Goal: Task Accomplishment & Management: Complete application form

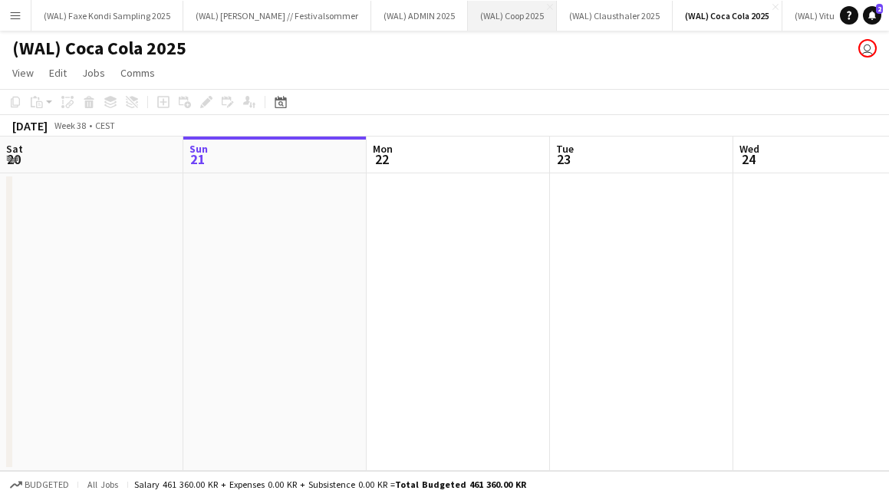
click at [481, 20] on button "(WAL) Coop 2025 Close" at bounding box center [512, 16] width 89 height 30
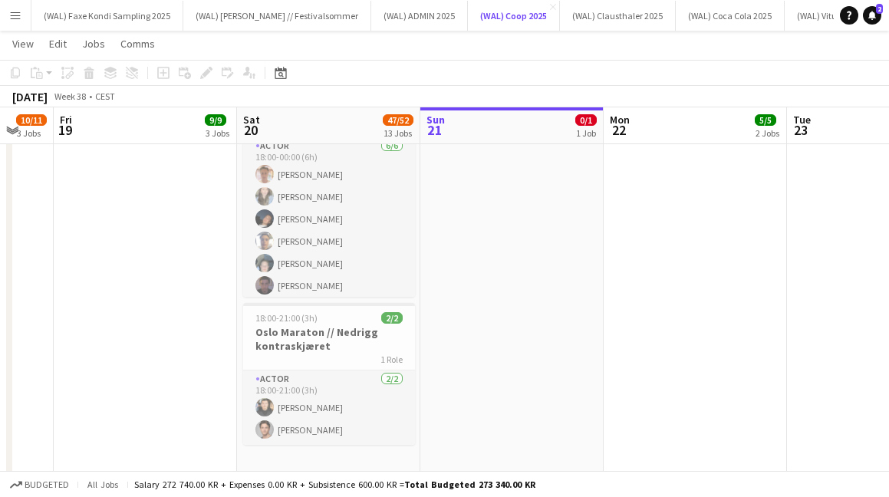
scroll to position [2038, 0]
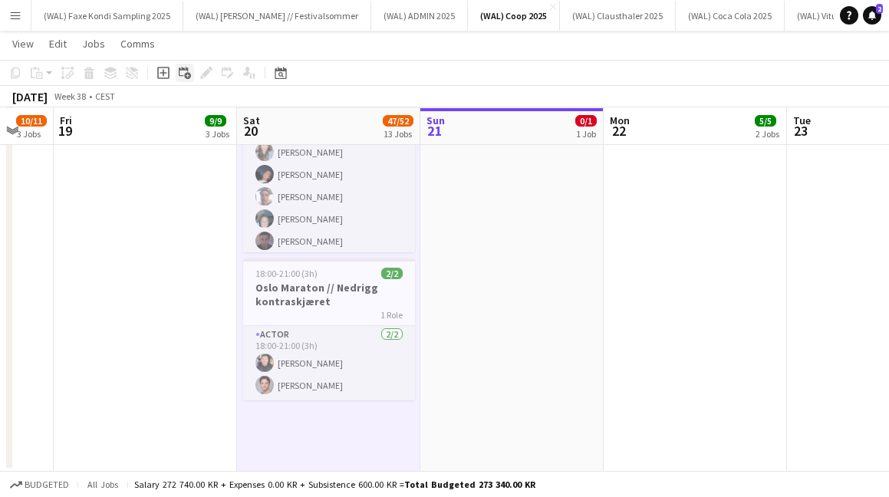
click at [189, 72] on icon "Add linked Job" at bounding box center [185, 73] width 12 height 12
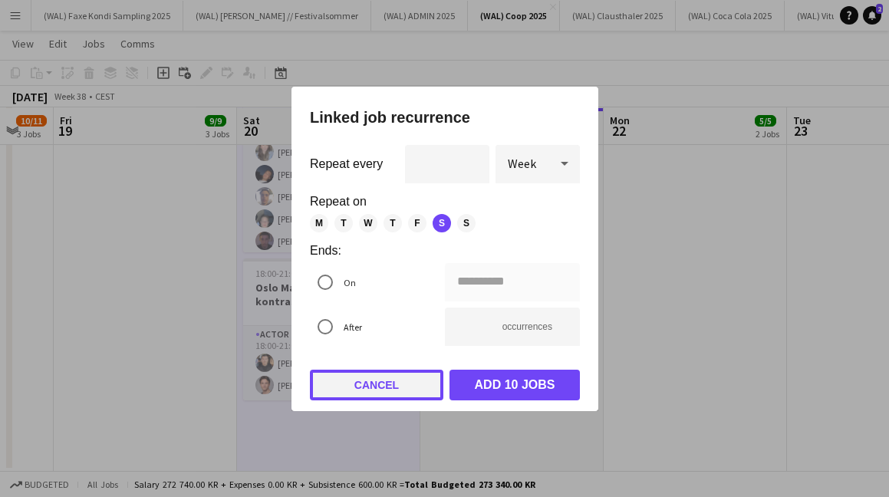
click at [344, 377] on button "Cancel" at bounding box center [376, 385] width 133 height 31
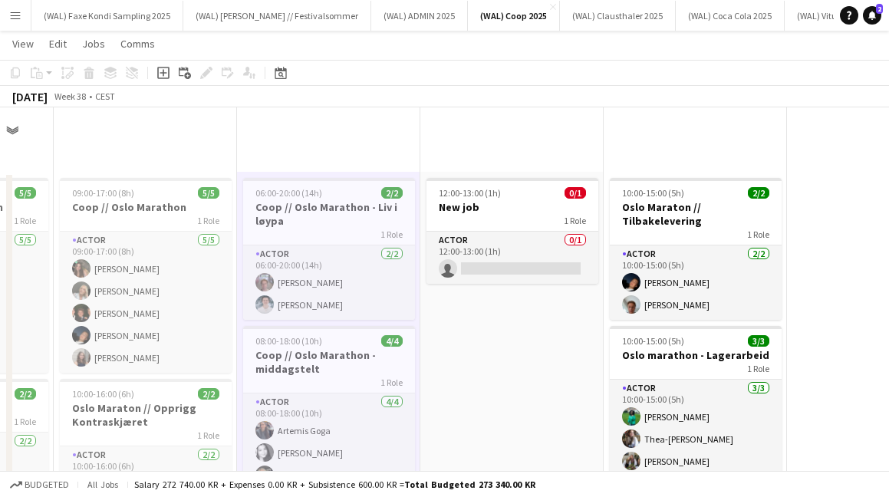
scroll to position [2038, 0]
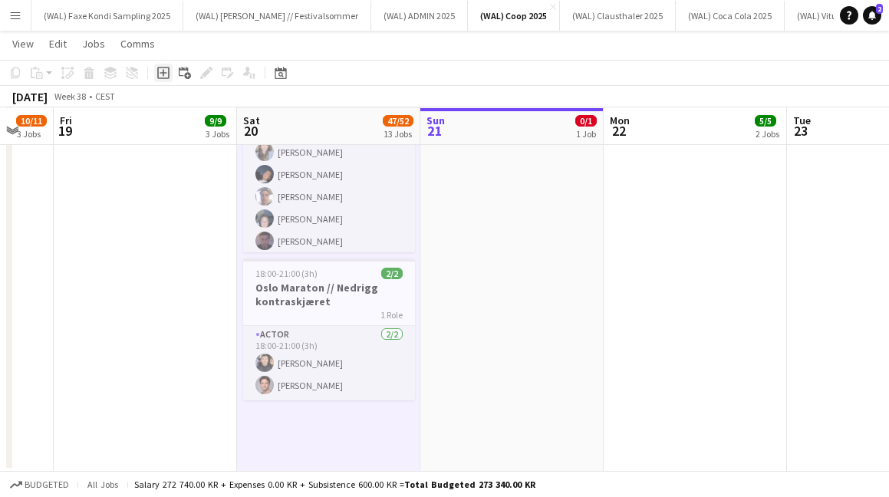
click at [166, 78] on icon at bounding box center [163, 73] width 12 height 12
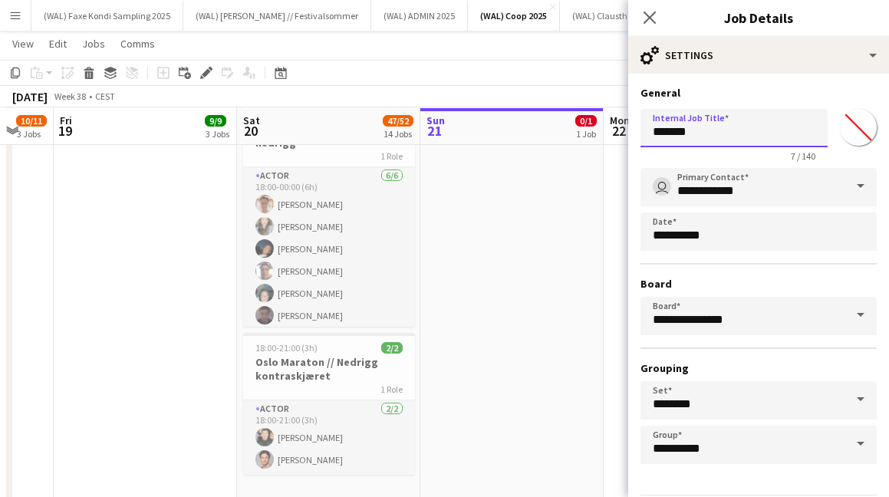
drag, startPoint x: 725, startPoint y: 140, endPoint x: 627, endPoint y: 137, distance: 99.0
type input "*"
type input "**********"
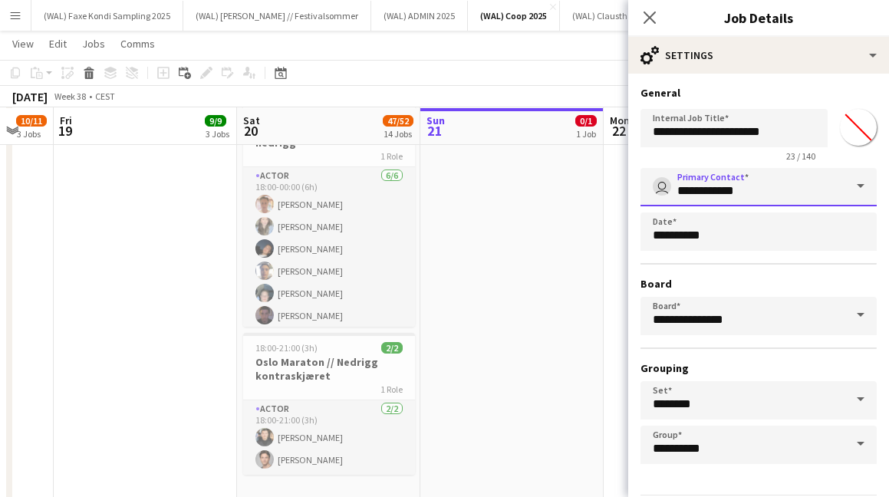
click at [788, 199] on input "**********" at bounding box center [758, 187] width 236 height 38
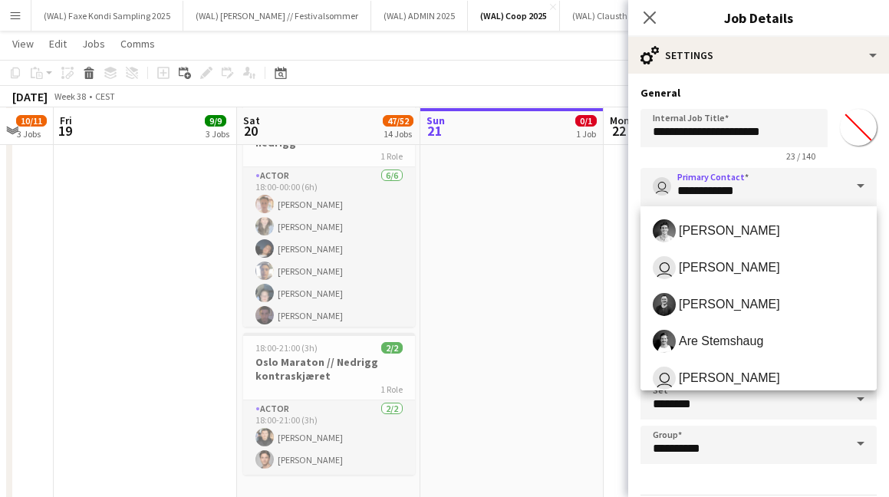
click at [855, 187] on span at bounding box center [860, 186] width 32 height 37
click at [772, 192] on input "**********" at bounding box center [758, 187] width 236 height 38
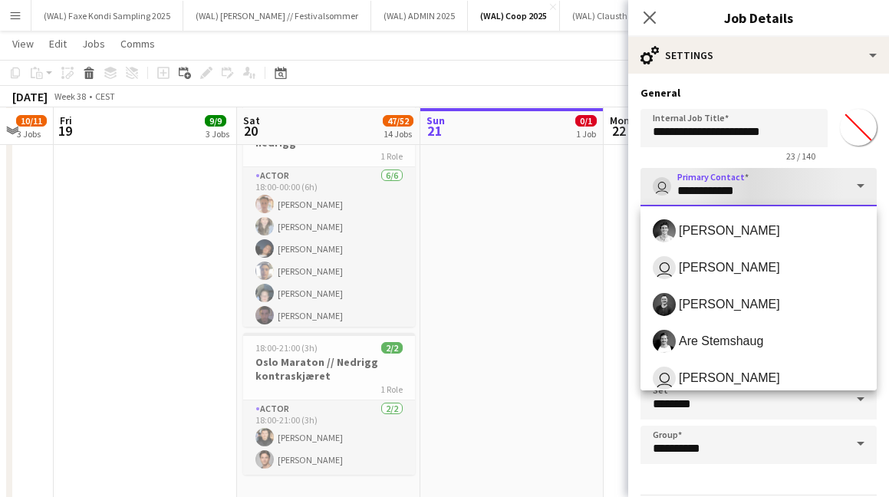
click at [772, 192] on input "**********" at bounding box center [758, 187] width 236 height 38
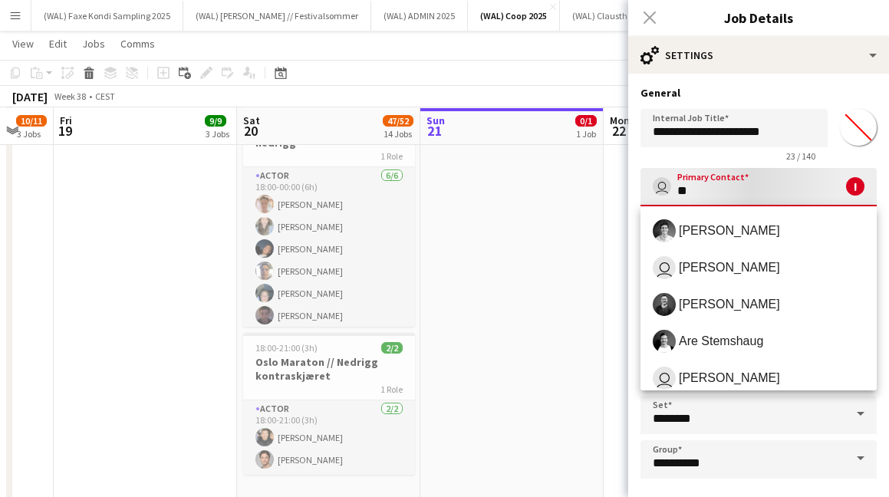
type input "*"
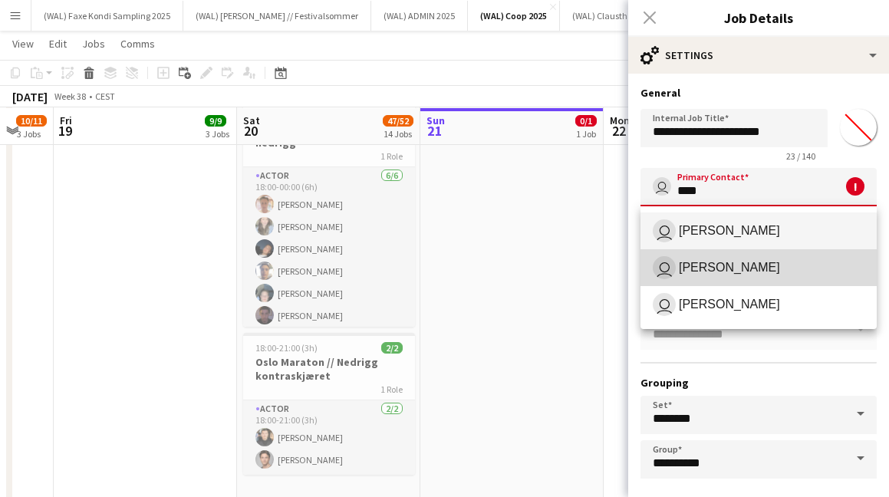
click at [776, 267] on span "user [PERSON_NAME]" at bounding box center [759, 267] width 212 height 23
type input "**********"
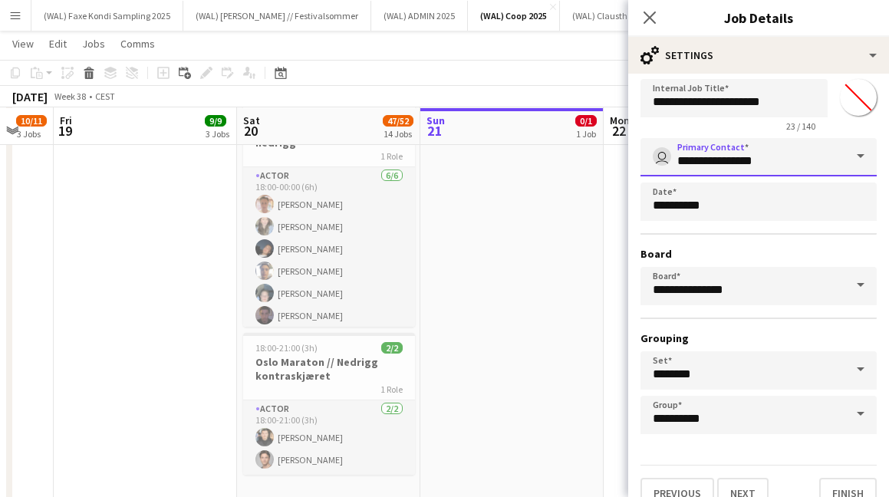
scroll to position [54, 0]
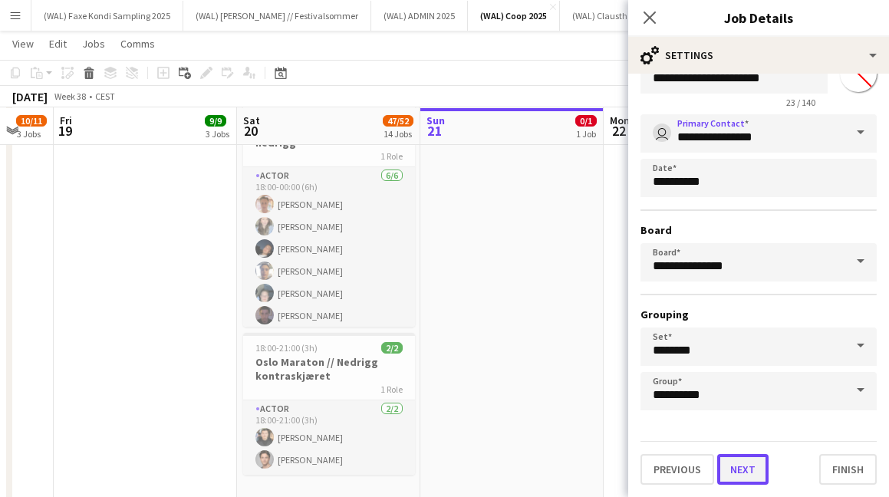
click at [743, 456] on button "Next" at bounding box center [742, 469] width 51 height 31
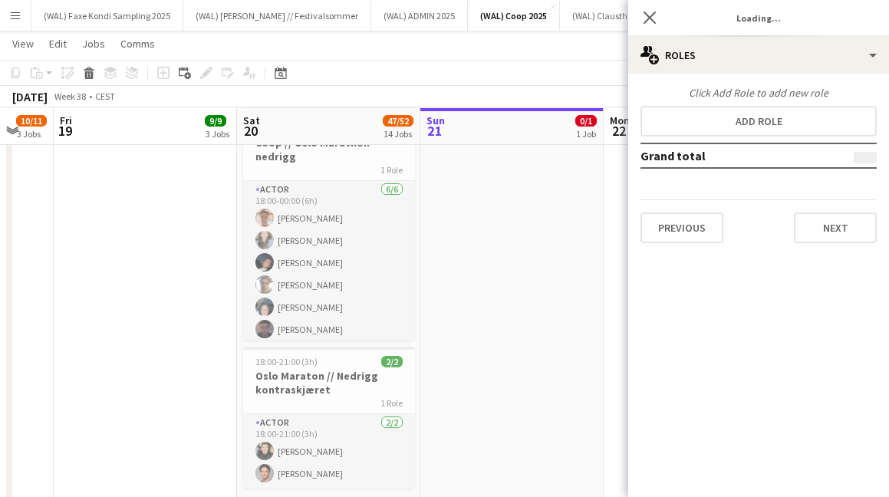
scroll to position [0, 0]
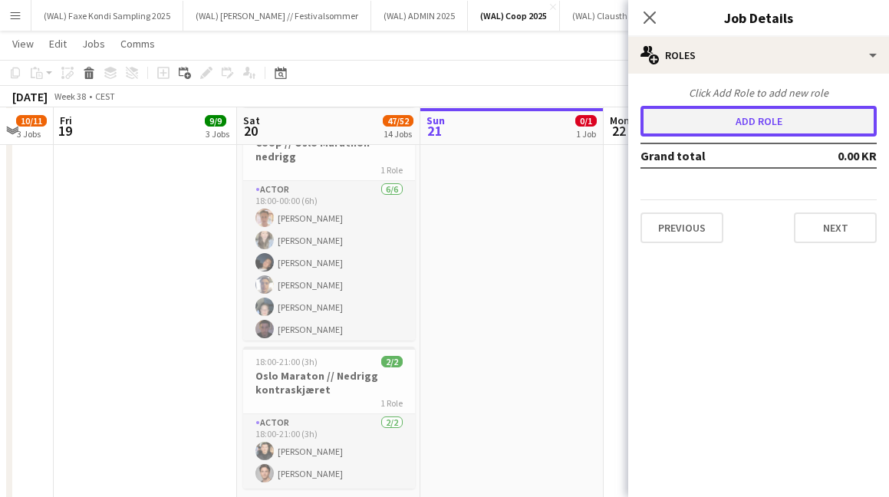
click at [722, 123] on button "Add role" at bounding box center [758, 121] width 236 height 31
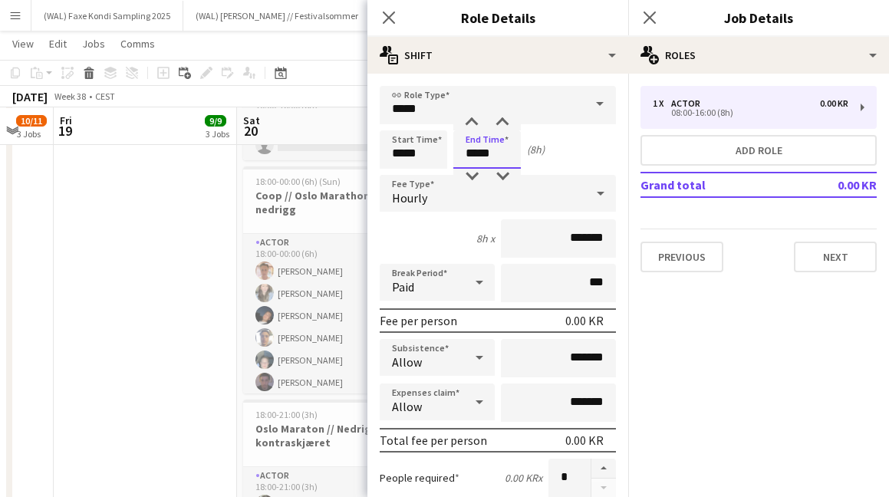
drag, startPoint x: 497, startPoint y: 153, endPoint x: 421, endPoint y: 153, distance: 75.9
click at [421, 153] on div "Start Time ***** End Time ***** (8h)" at bounding box center [498, 149] width 236 height 38
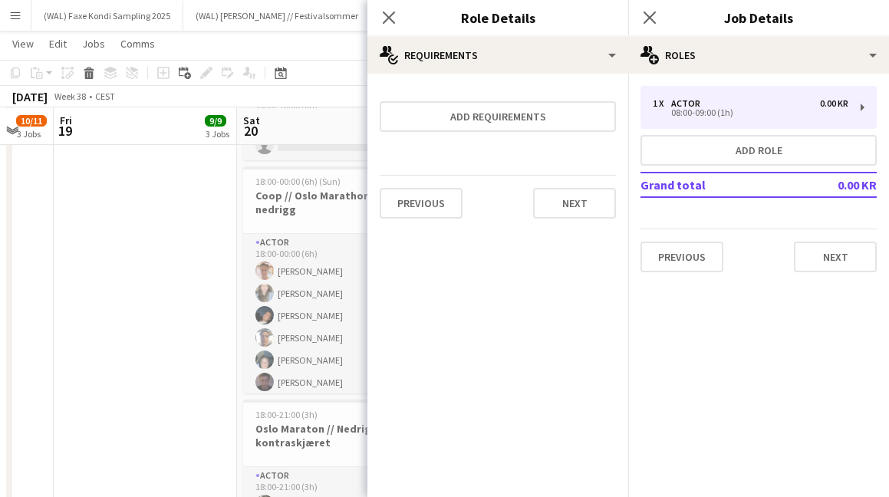
type input "*****"
click at [440, 194] on button "Previous" at bounding box center [421, 203] width 83 height 31
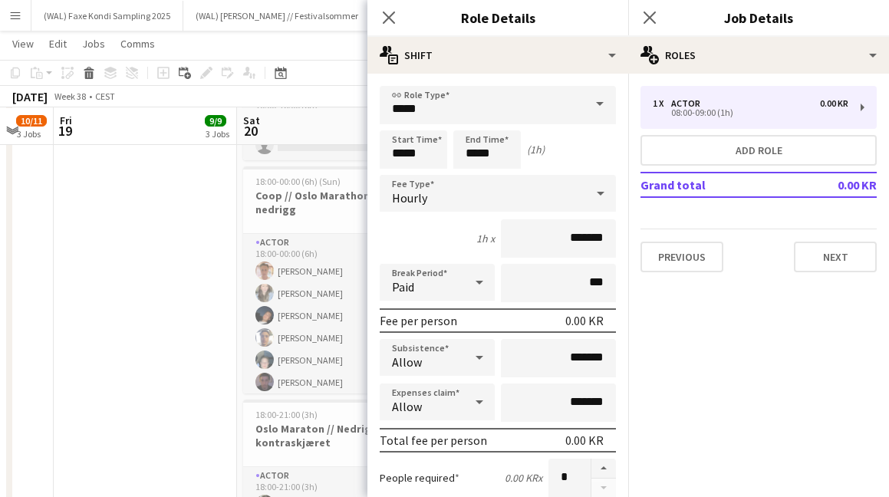
click at [558, 186] on div "Hourly" at bounding box center [483, 193] width 206 height 37
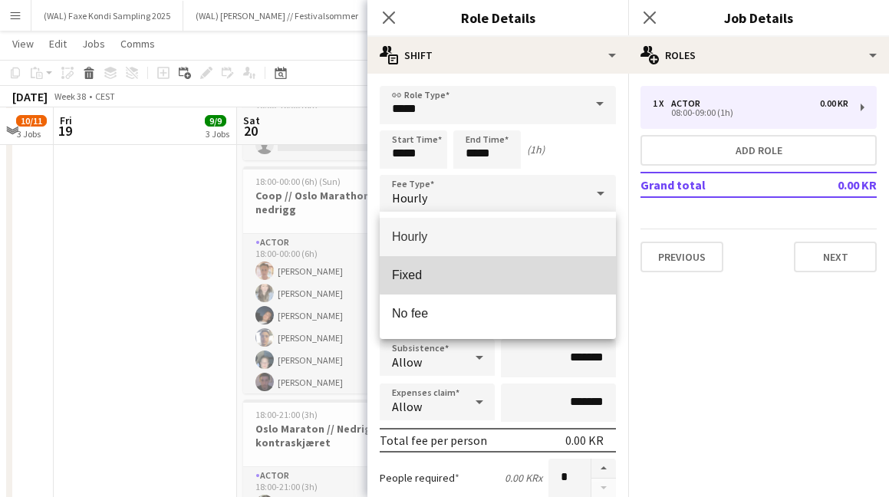
click at [552, 270] on span "Fixed" at bounding box center [498, 275] width 212 height 15
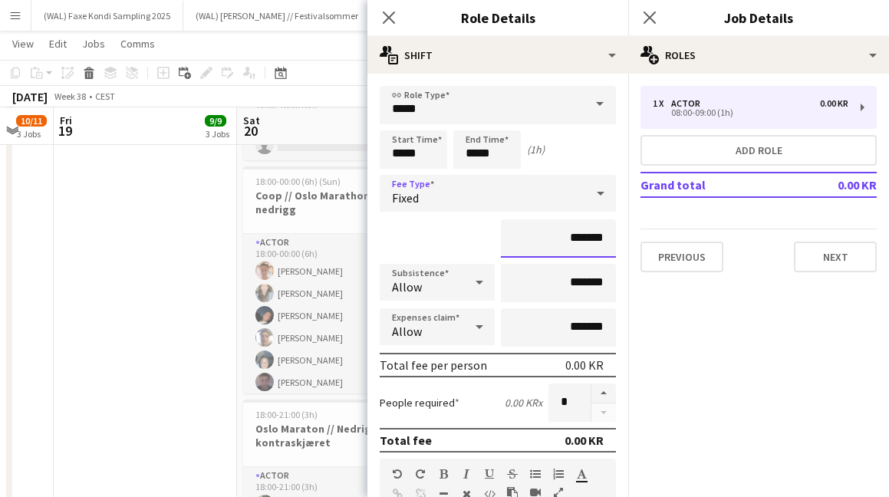
click at [577, 244] on input "*******" at bounding box center [558, 238] width 115 height 38
type input "*********"
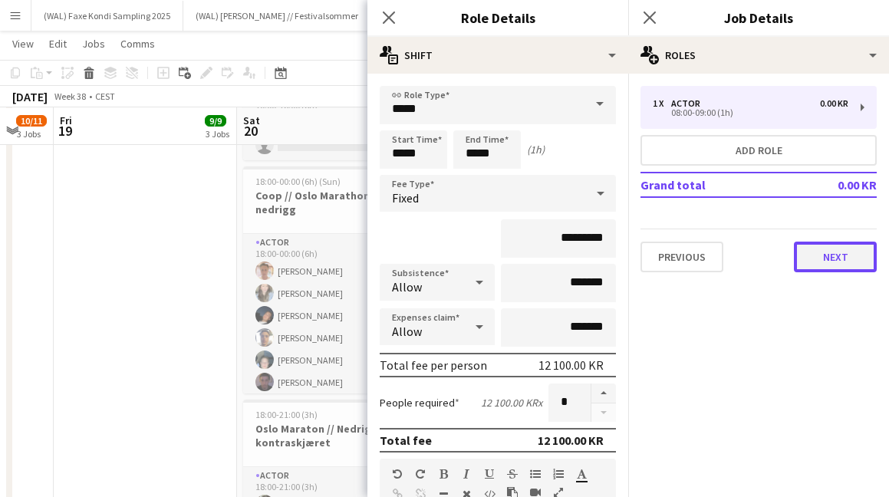
click at [835, 265] on button "Next" at bounding box center [835, 257] width 83 height 31
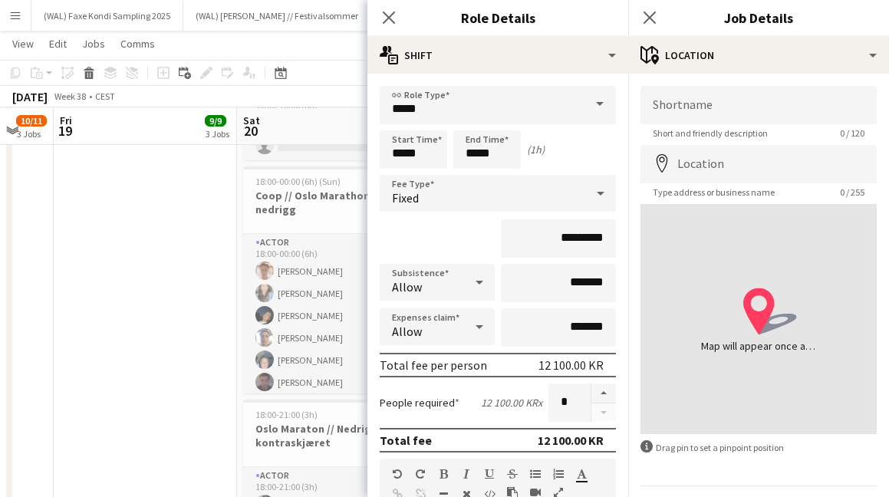
scroll to position [44, 0]
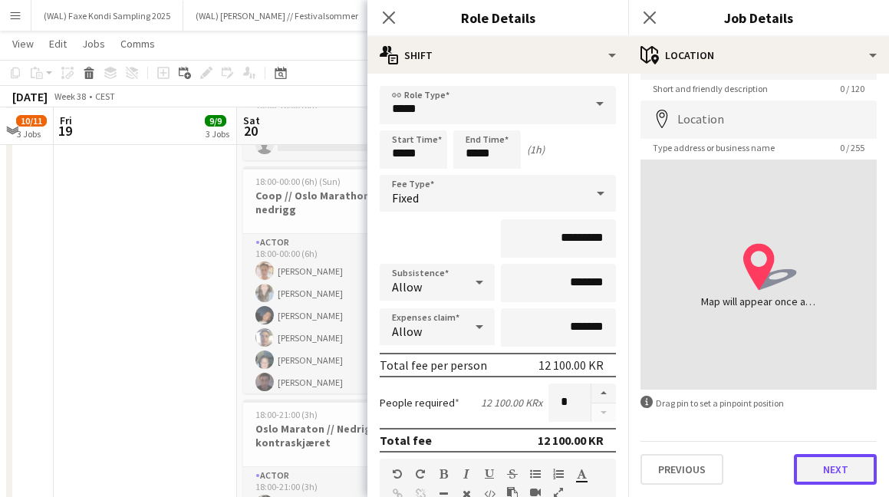
click at [820, 456] on button "Next" at bounding box center [835, 469] width 83 height 31
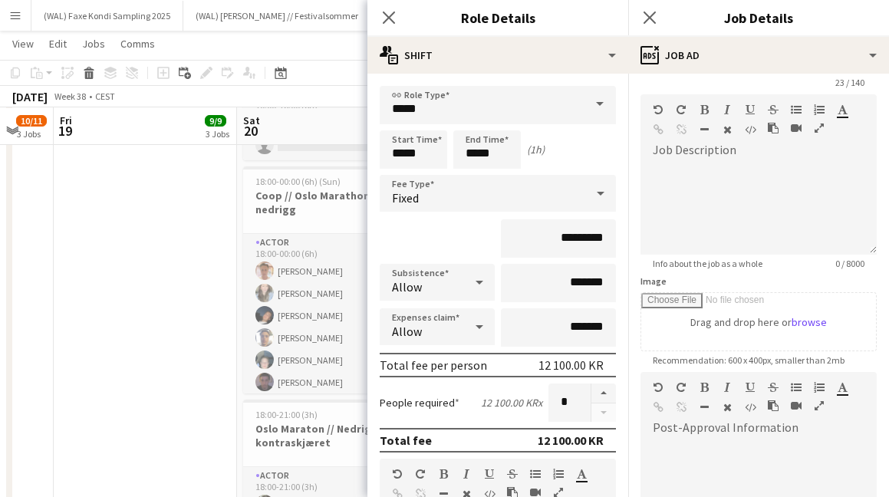
scroll to position [261, 0]
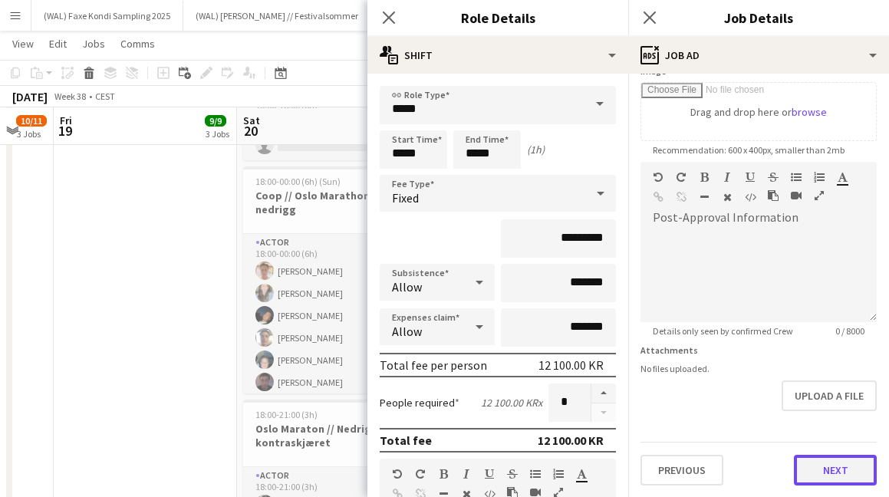
click at [824, 456] on button "Next" at bounding box center [835, 470] width 83 height 31
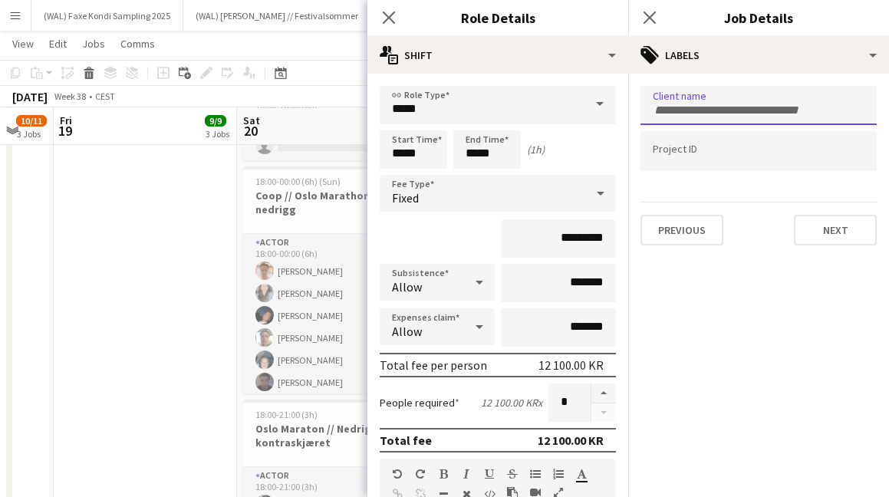
click at [713, 111] on input "Type to search client labels..." at bounding box center [759, 111] width 212 height 14
click at [644, 12] on icon at bounding box center [649, 17] width 15 height 15
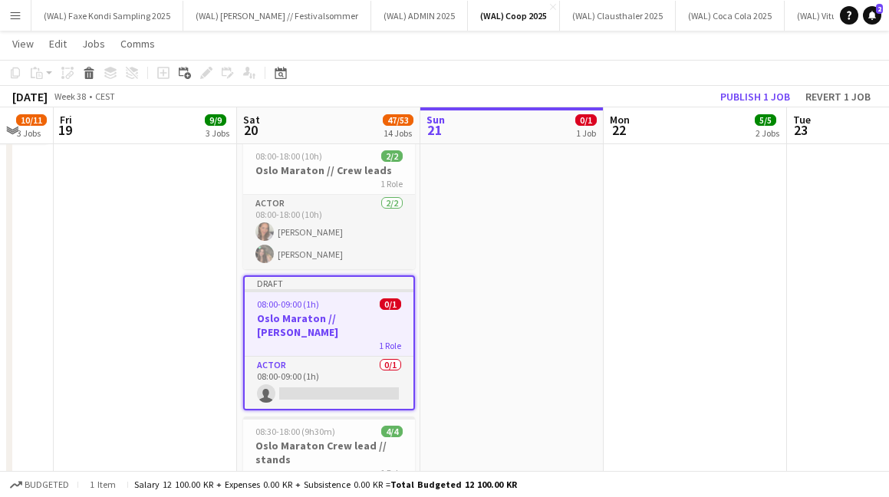
scroll to position [558, 0]
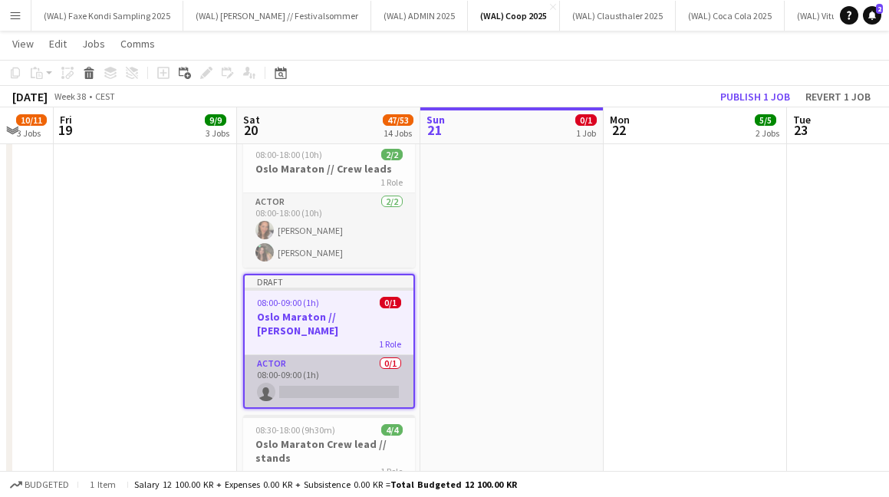
click at [334, 373] on app-card-role "Actor 0/1 08:00-09:00 (1h) single-neutral-actions" at bounding box center [329, 381] width 169 height 52
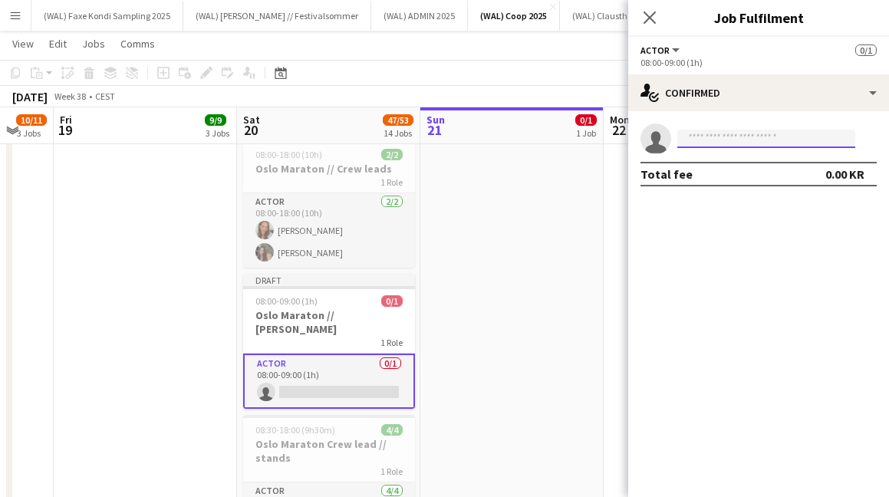
click at [706, 144] on input at bounding box center [766, 139] width 178 height 18
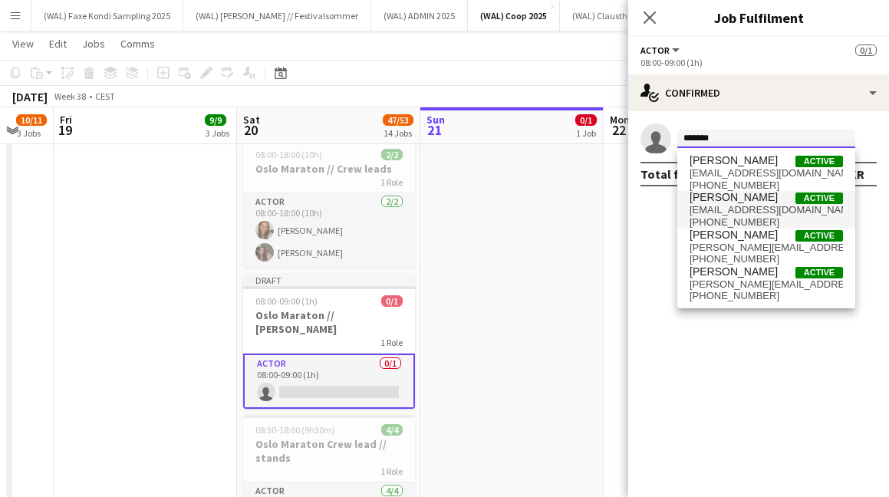
type input "*******"
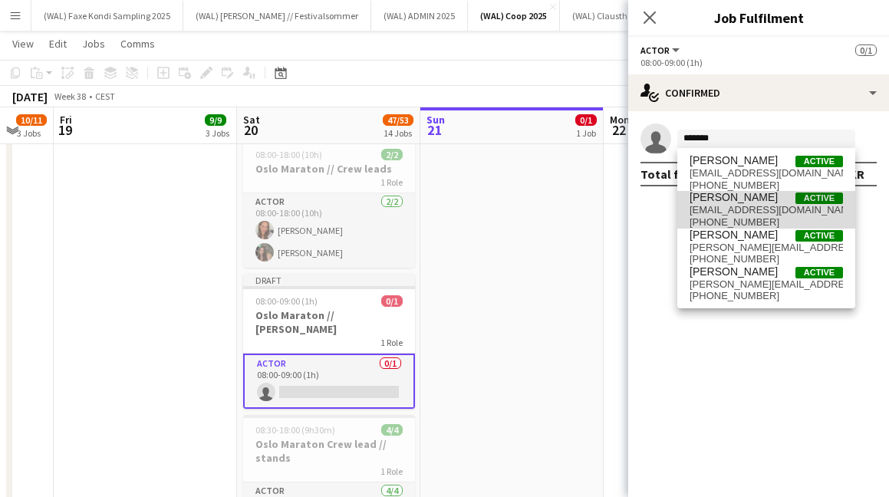
click at [806, 207] on span "[EMAIL_ADDRESS][DOMAIN_NAME]" at bounding box center [765, 210] width 153 height 12
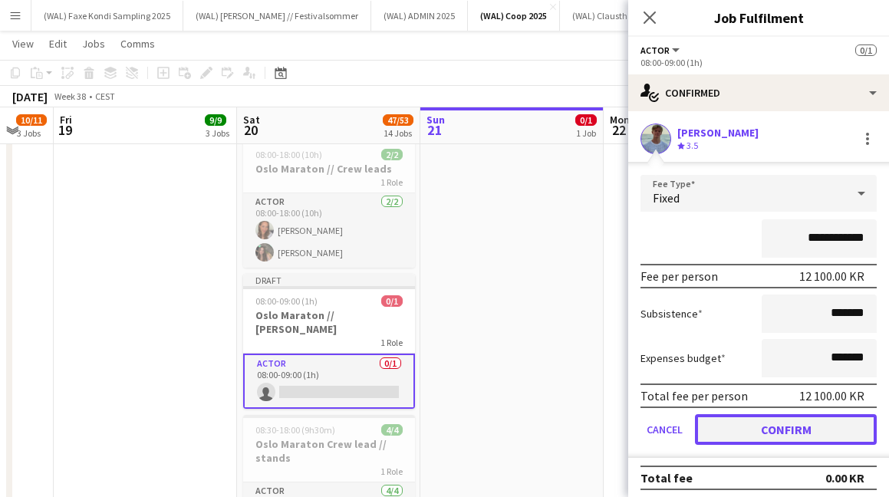
click at [764, 432] on button "Confirm" at bounding box center [786, 429] width 182 height 31
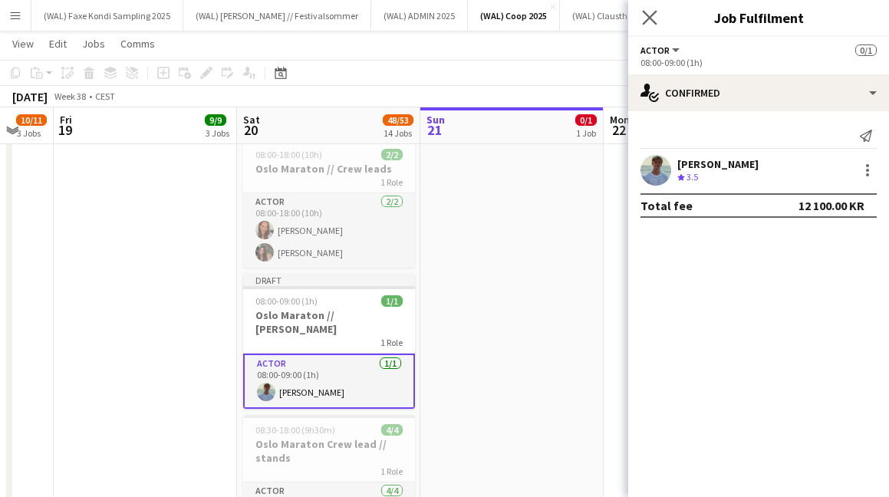
click at [649, 25] on app-icon "Close pop-in" at bounding box center [650, 18] width 22 height 22
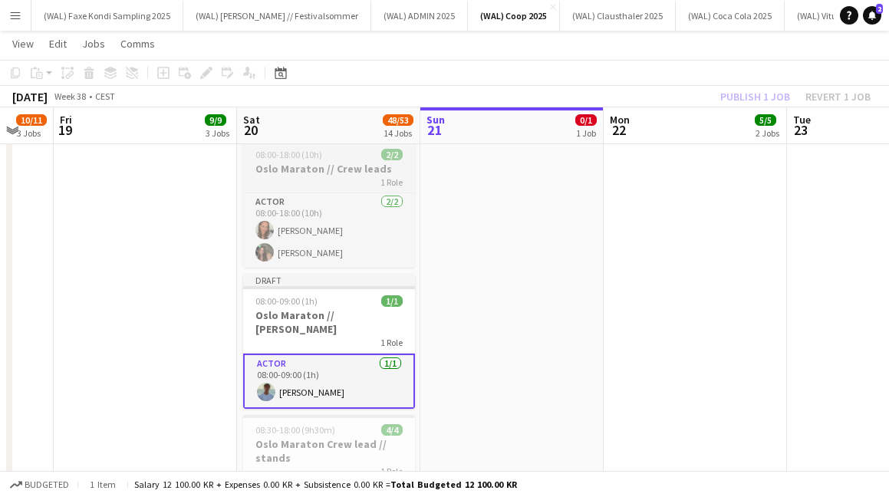
click at [316, 174] on h3 "Oslo Maraton // Crew leads" at bounding box center [329, 169] width 172 height 14
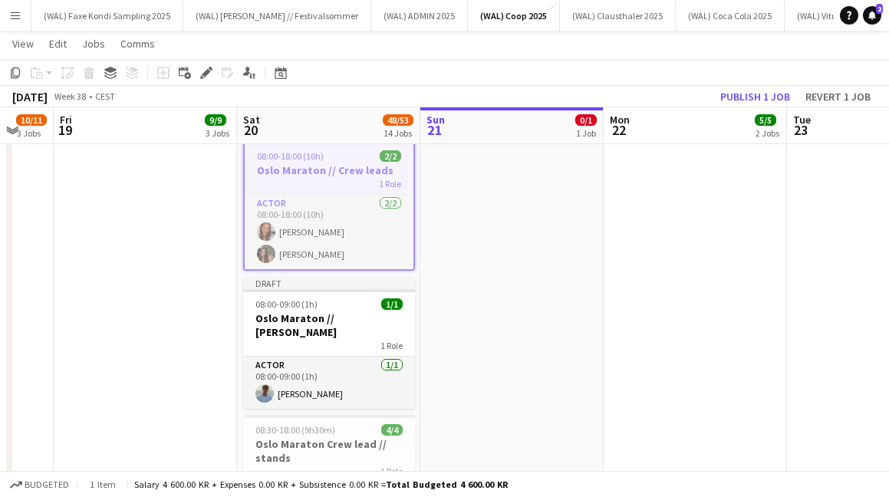
click at [215, 73] on div "Add job Add linked Job Edit Edit linked Job Applicants" at bounding box center [199, 73] width 117 height 18
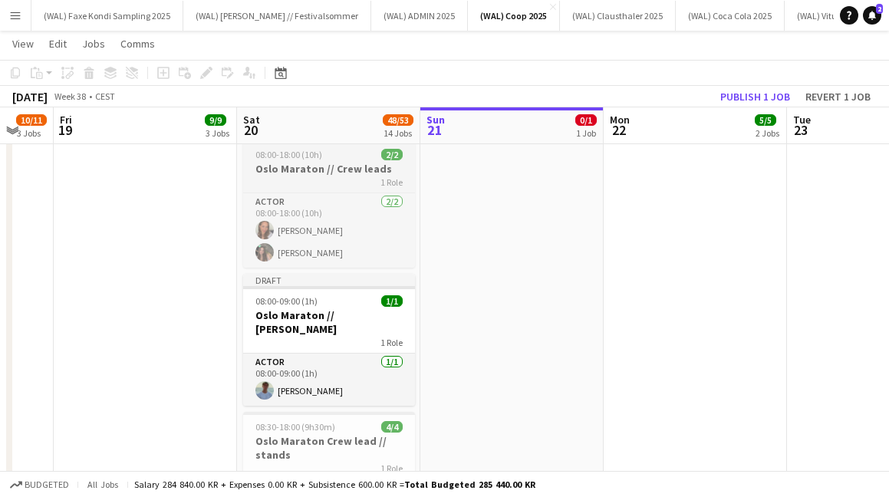
click at [287, 159] on span "08:00-18:00 (10h)" at bounding box center [288, 155] width 67 height 12
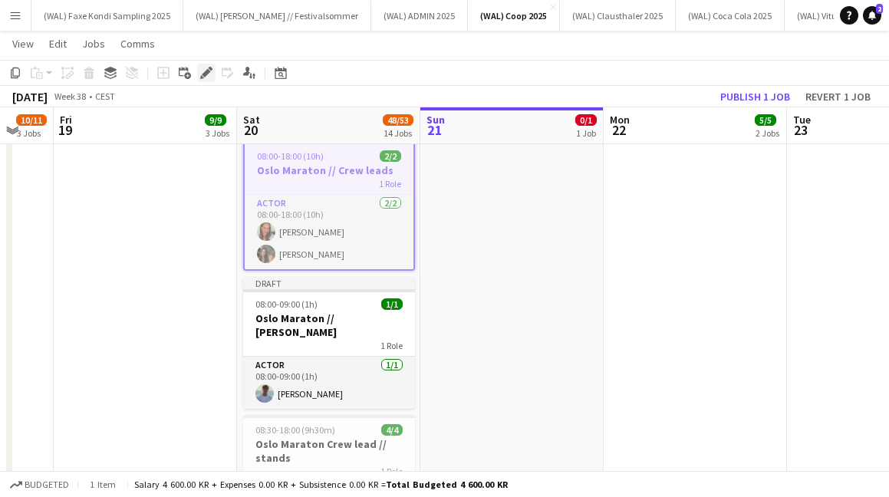
click at [205, 74] on icon at bounding box center [206, 73] width 8 height 8
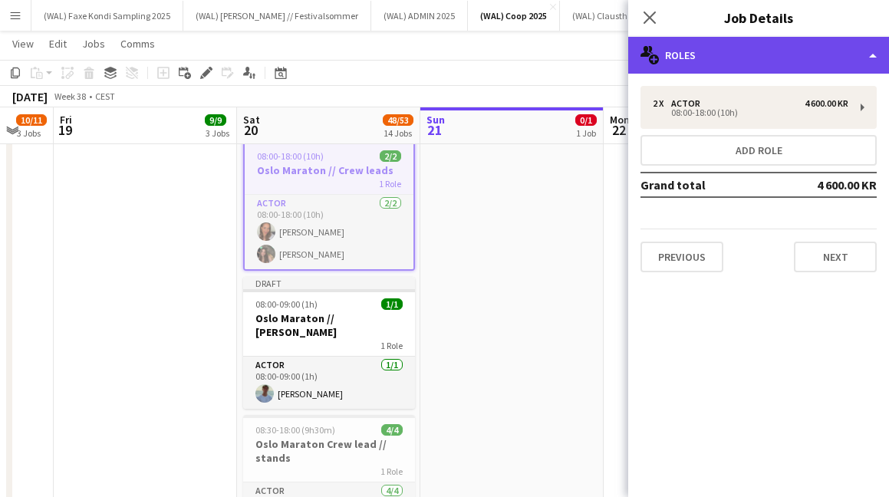
click at [746, 58] on div "multiple-users-add Roles" at bounding box center [758, 55] width 261 height 37
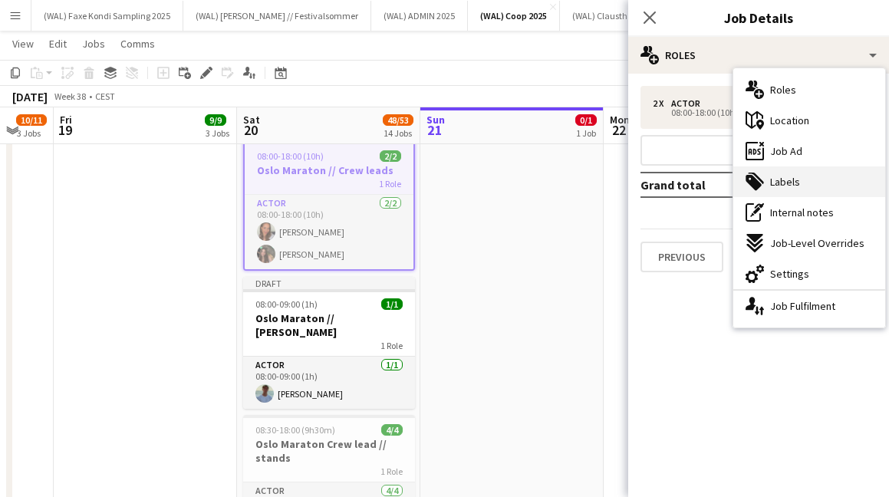
click at [764, 192] on div "tags-double Labels" at bounding box center [809, 181] width 152 height 31
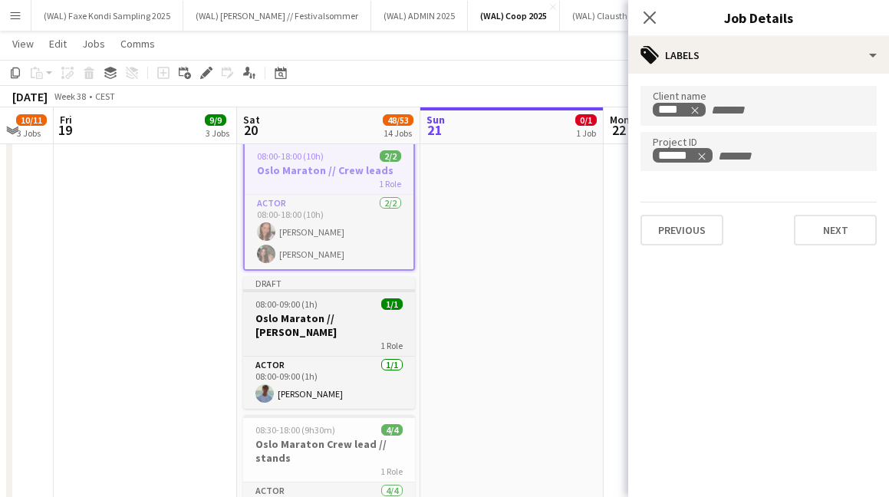
click at [344, 318] on h3 "Oslo Maraton // [PERSON_NAME]" at bounding box center [329, 325] width 172 height 28
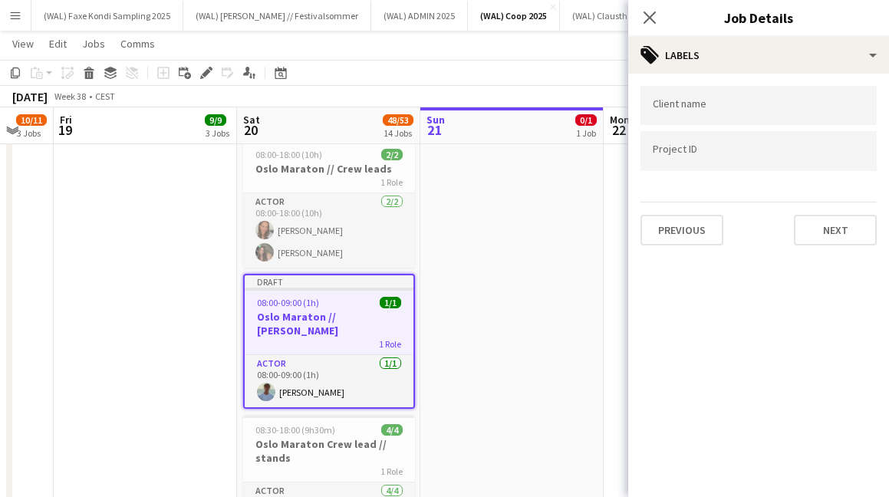
click at [715, 160] on div at bounding box center [758, 150] width 236 height 39
type input "******"
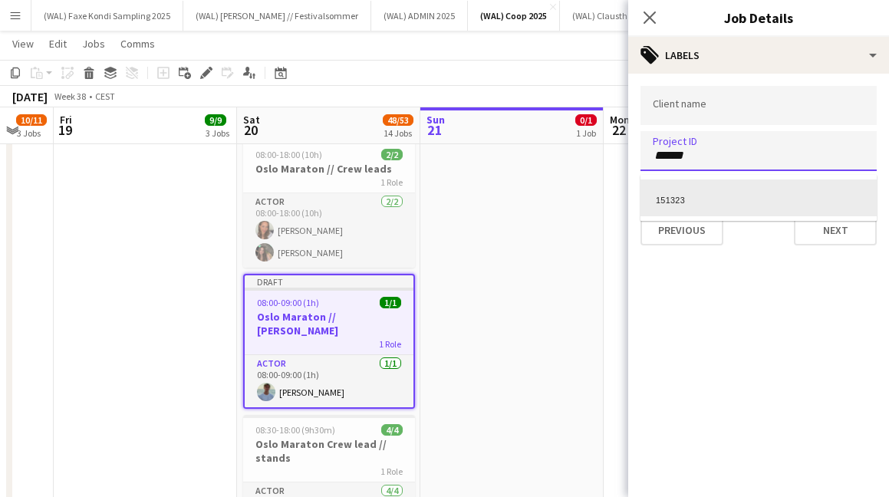
click at [774, 199] on div "151323" at bounding box center [758, 197] width 236 height 37
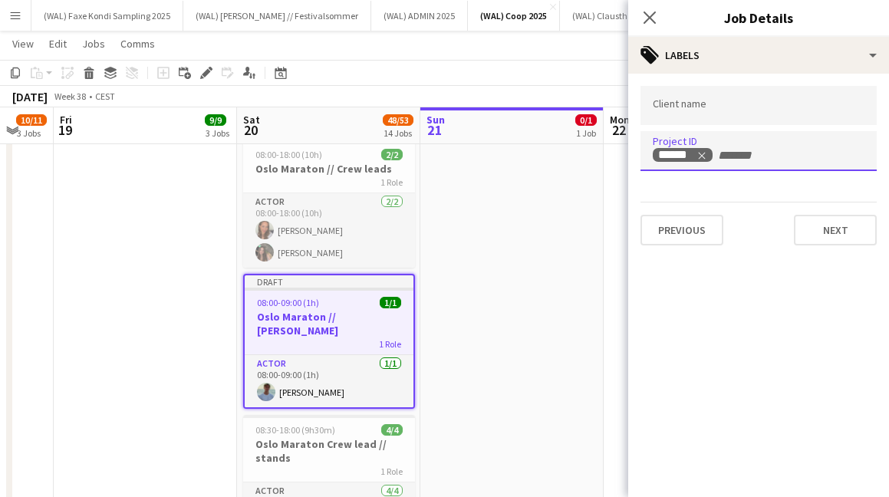
click at [738, 107] on input "Type to search client labels..." at bounding box center [759, 106] width 212 height 14
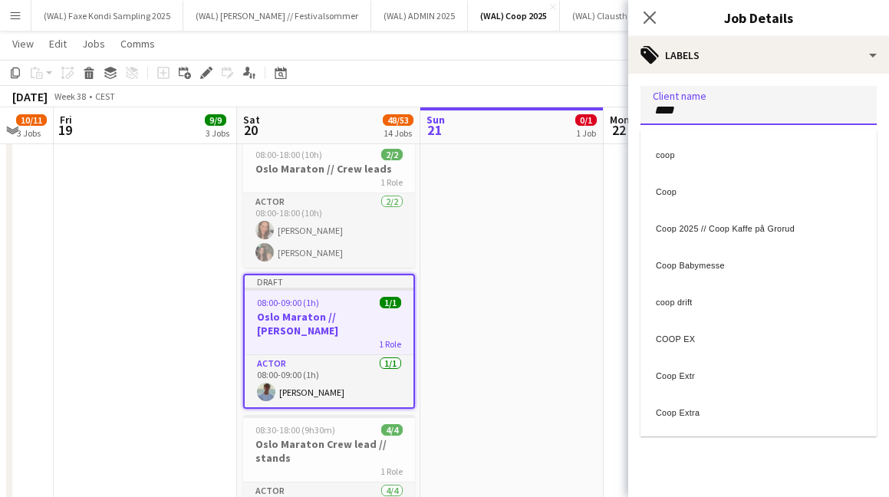
type input "****"
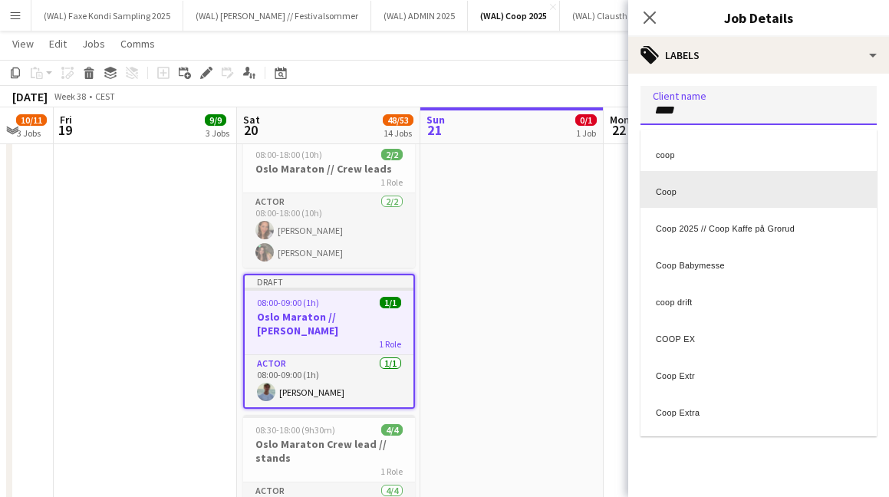
click at [723, 186] on div "Coop" at bounding box center [758, 189] width 236 height 37
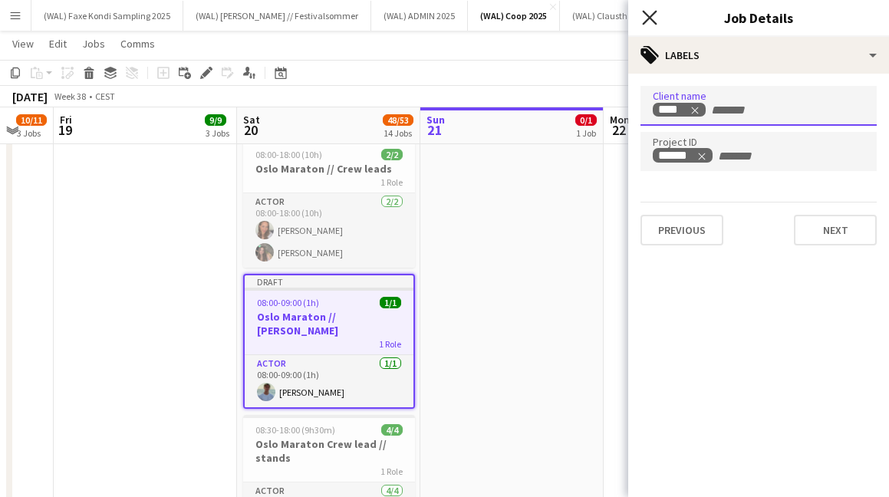
click at [653, 20] on icon "Close pop-in" at bounding box center [649, 17] width 15 height 15
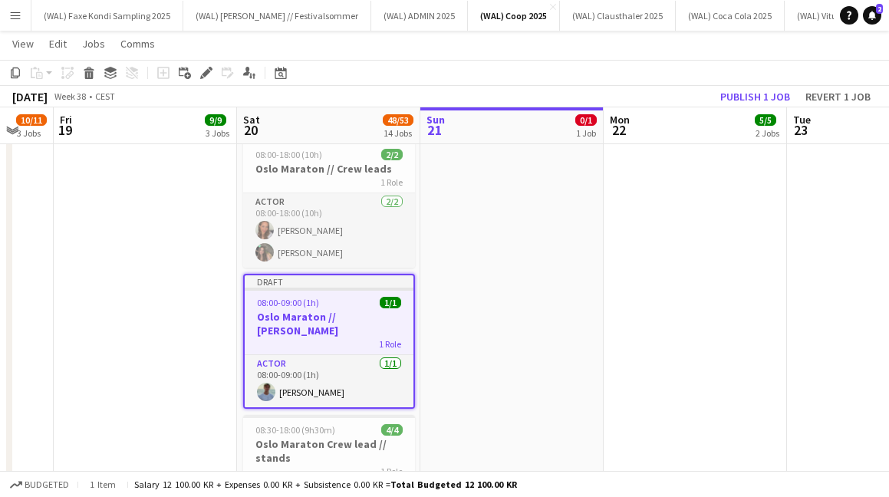
click at [359, 295] on app-job-card "Draft 08:00-09:00 (1h) 1/1 Oslo Maraton // [PERSON_NAME] 1 Role Actor [DATE] 08…" at bounding box center [329, 341] width 172 height 135
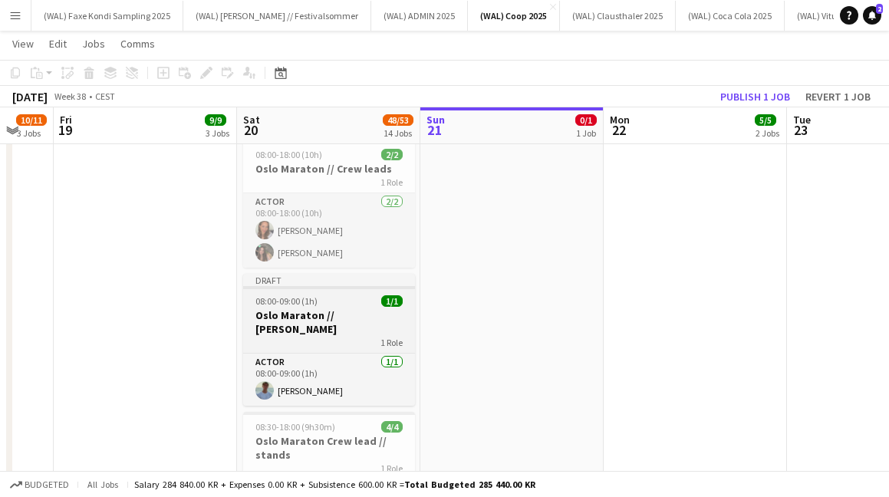
click at [360, 308] on h3 "Oslo Maraton // [PERSON_NAME]" at bounding box center [329, 322] width 172 height 28
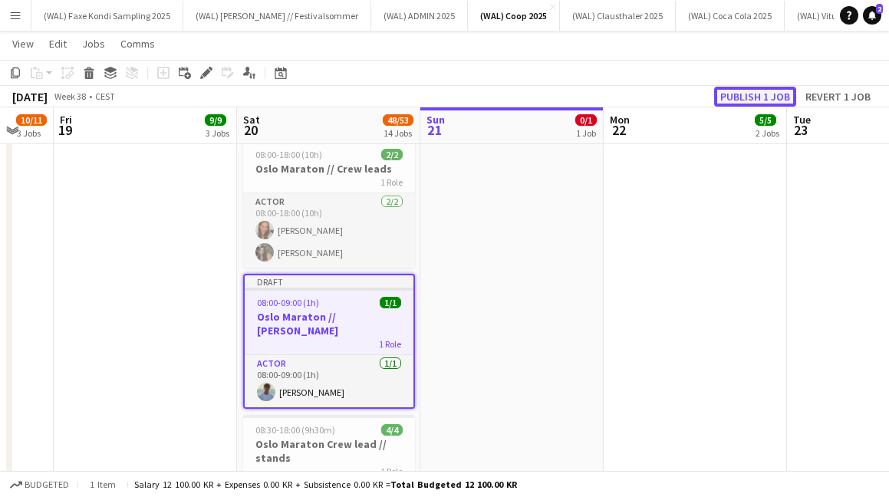
click at [753, 99] on button "Publish 1 job" at bounding box center [755, 97] width 82 height 20
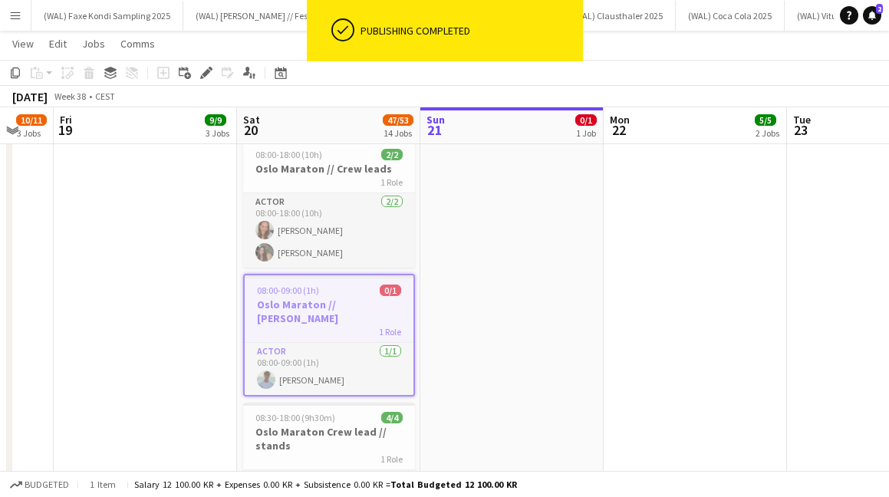
click at [618, 63] on app-toolbar "Copy Paste Paste Command V Paste with crew Command Shift V Paste linked Job [GE…" at bounding box center [444, 73] width 889 height 26
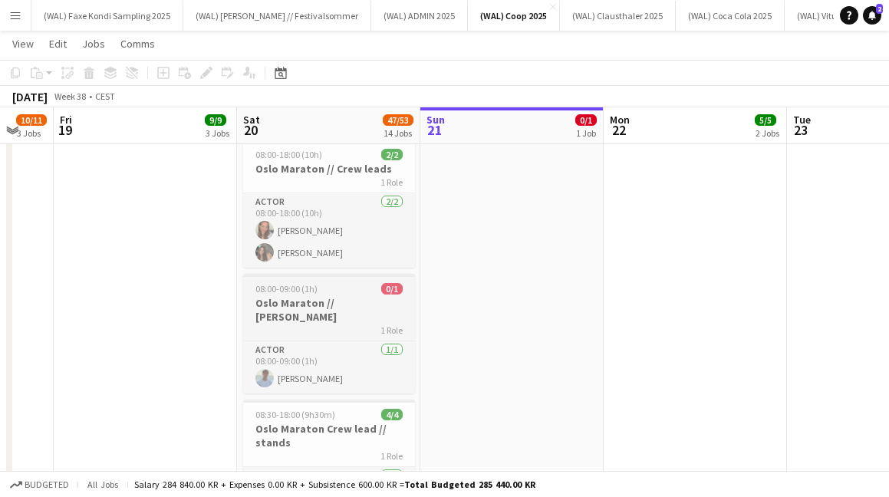
click at [316, 302] on h3 "Oslo Maraton // [PERSON_NAME]" at bounding box center [329, 310] width 172 height 28
